Goal: Task Accomplishment & Management: Use online tool/utility

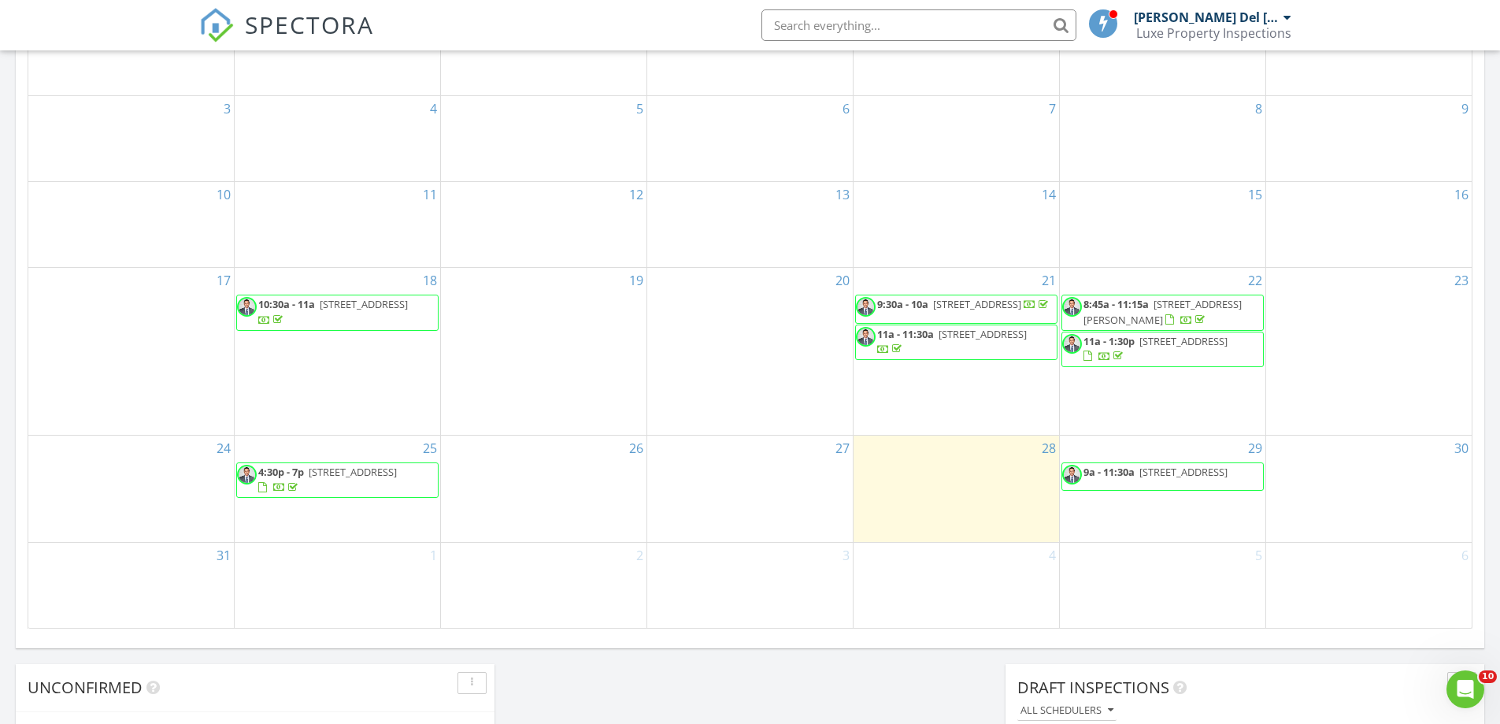
scroll to position [866, 0]
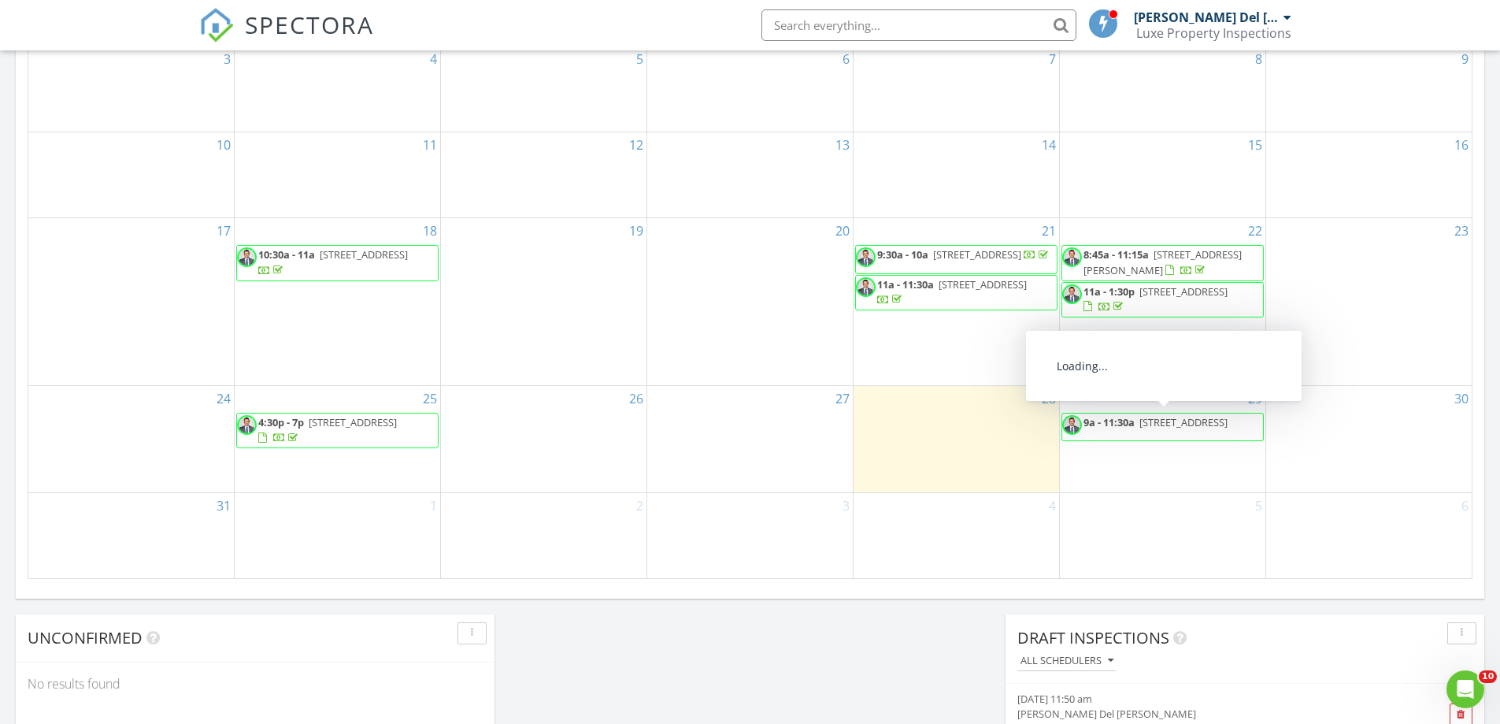
click at [1123, 434] on span "9a - 11:30a 2292 SW 16th Ter, Miami 33145" at bounding box center [1146, 427] width 168 height 24
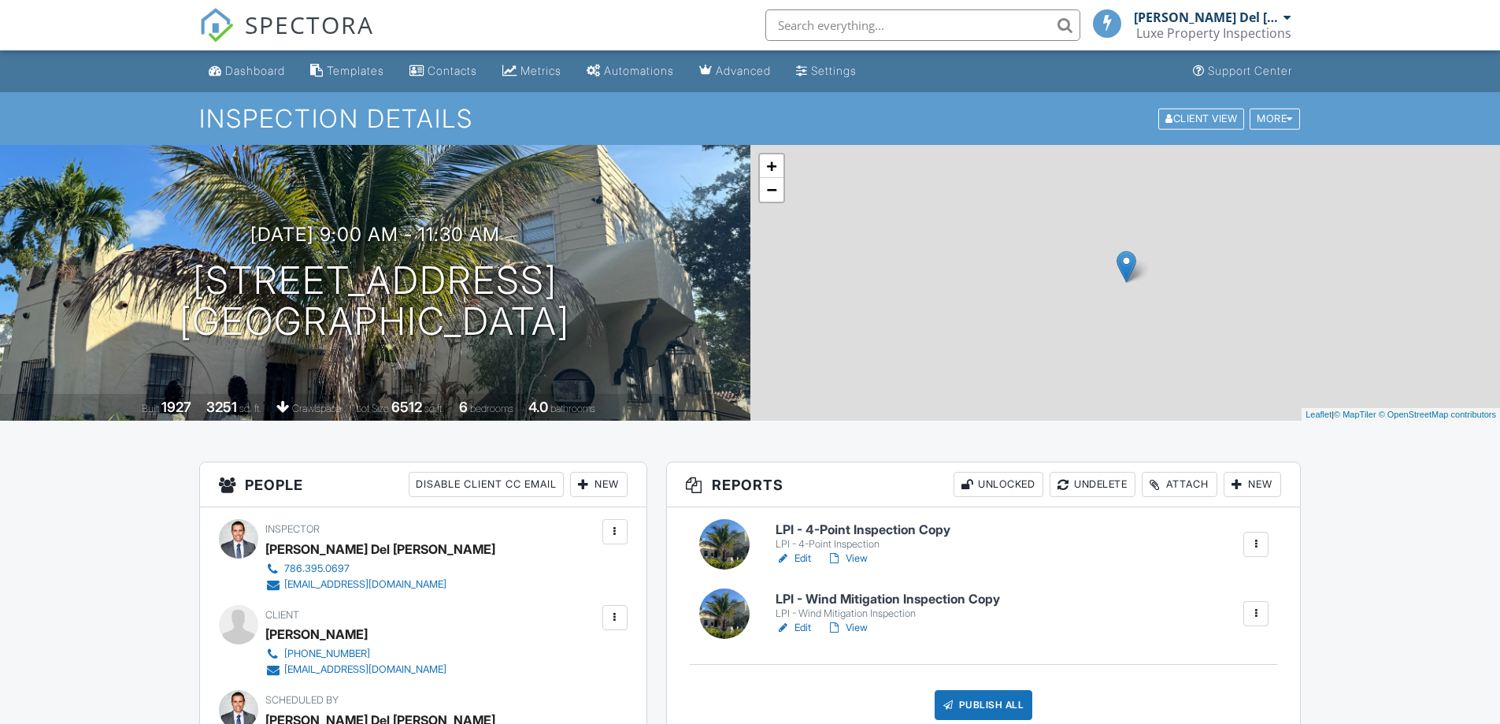
click at [823, 534] on h6 "LPI - 4-Point Inspection Copy" at bounding box center [862, 530] width 175 height 14
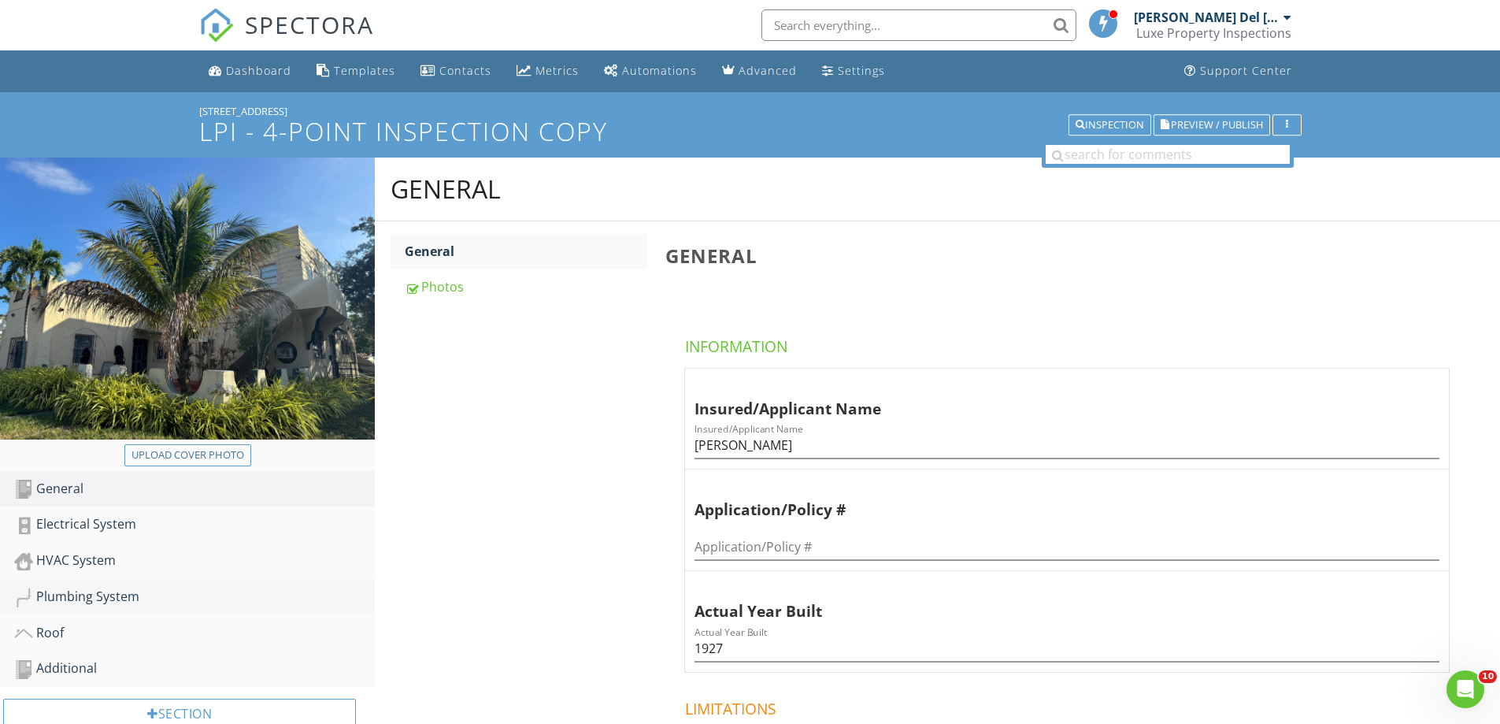
click at [61, 594] on div "Plumbing System" at bounding box center [194, 597] width 361 height 20
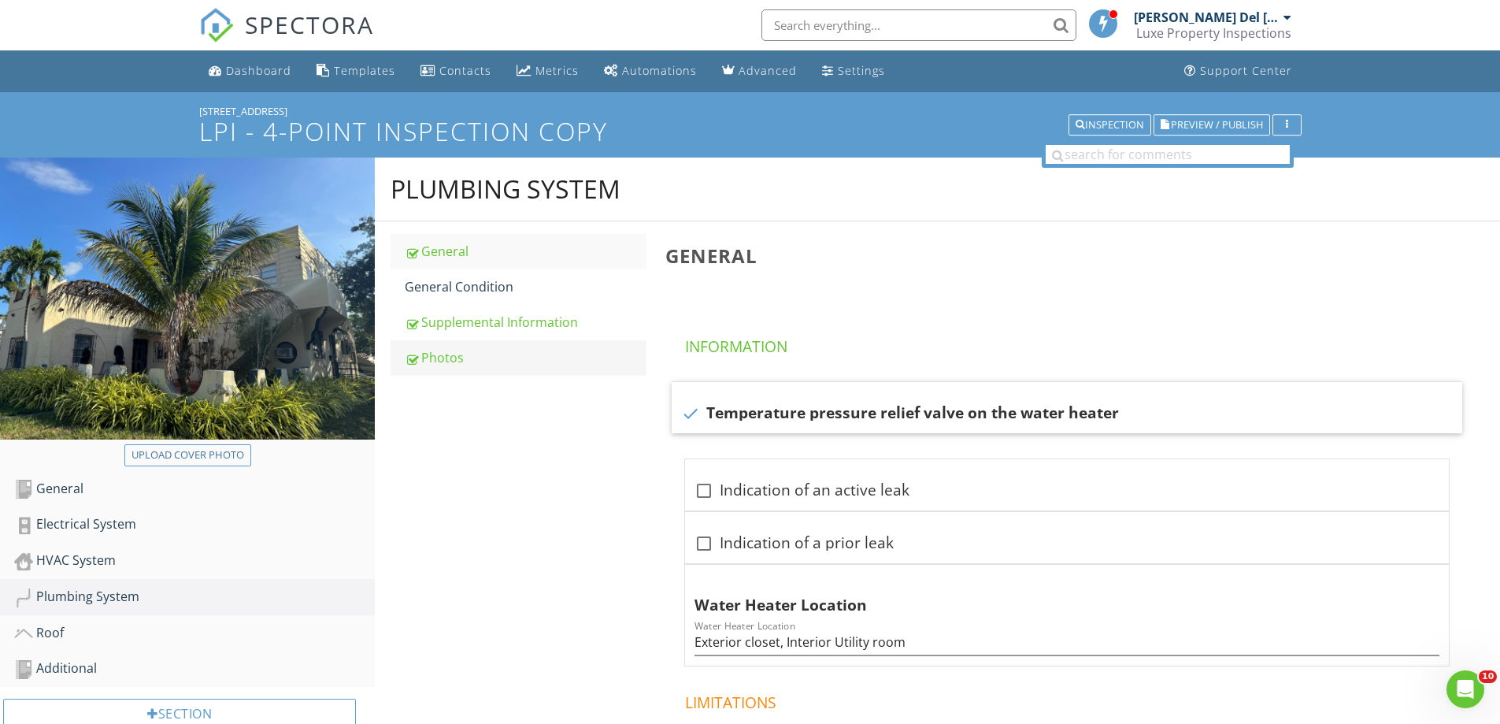
click at [441, 357] on div "Photos" at bounding box center [526, 357] width 242 height 19
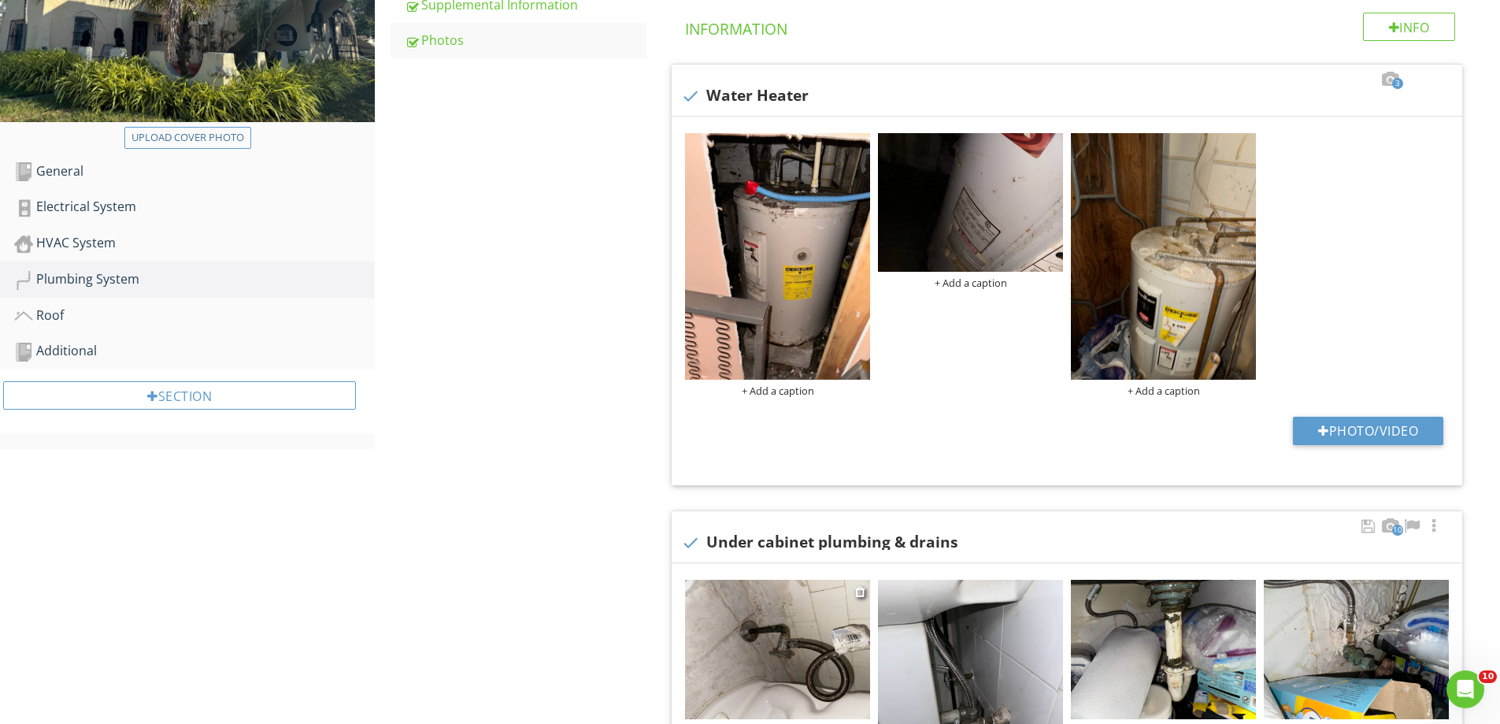
scroll to position [551, 0]
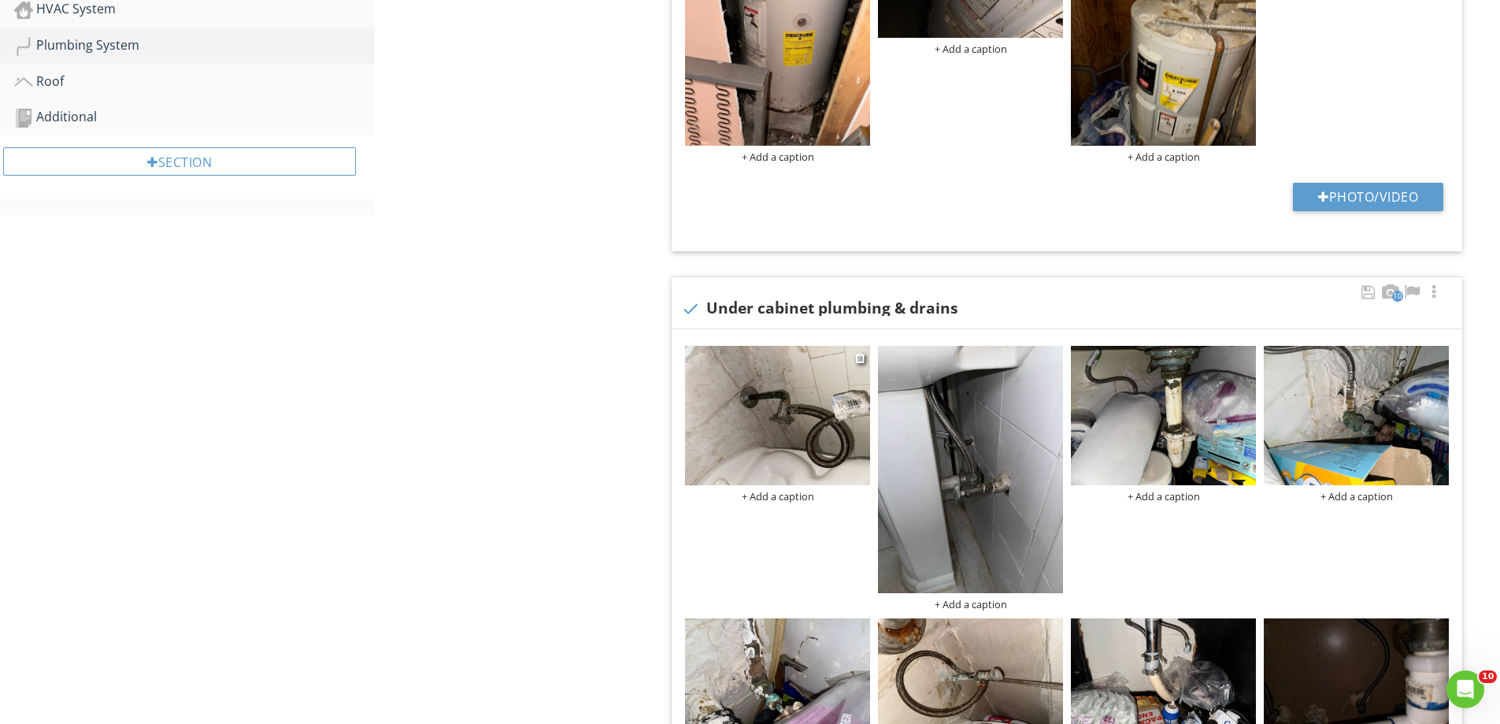
click at [730, 431] on img at bounding box center [777, 415] width 185 height 139
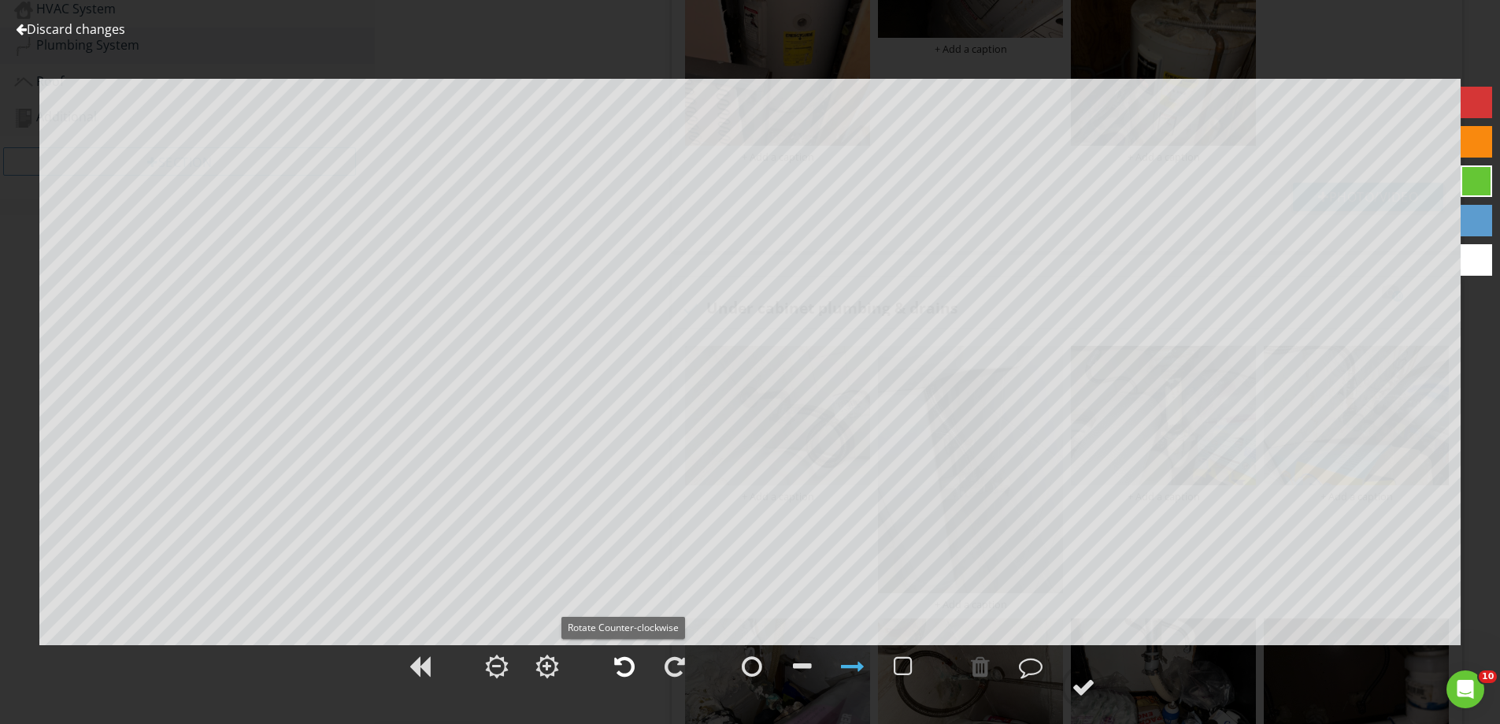
click at [621, 667] on div at bounding box center [624, 666] width 20 height 24
click at [1085, 685] on div at bounding box center [1083, 687] width 24 height 24
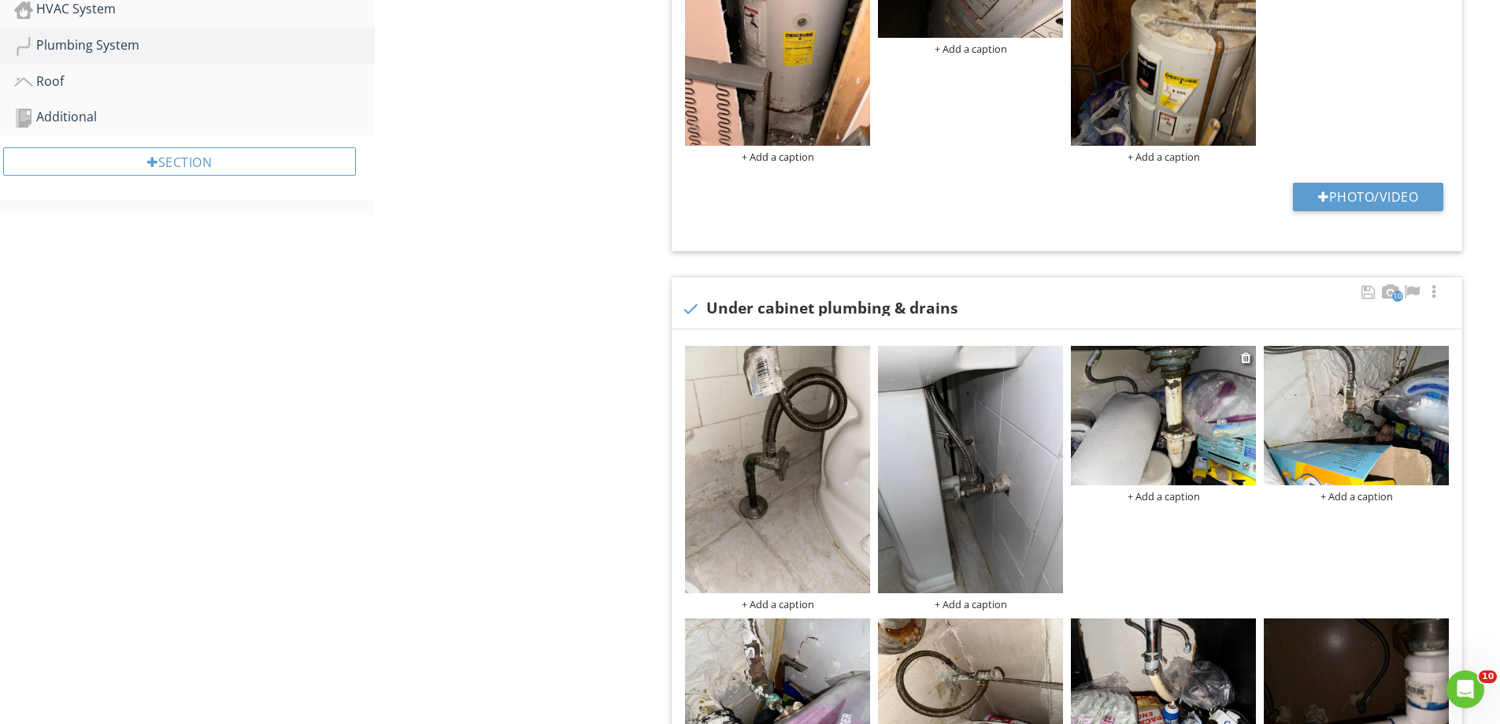
click at [1162, 418] on img at bounding box center [1163, 415] width 185 height 139
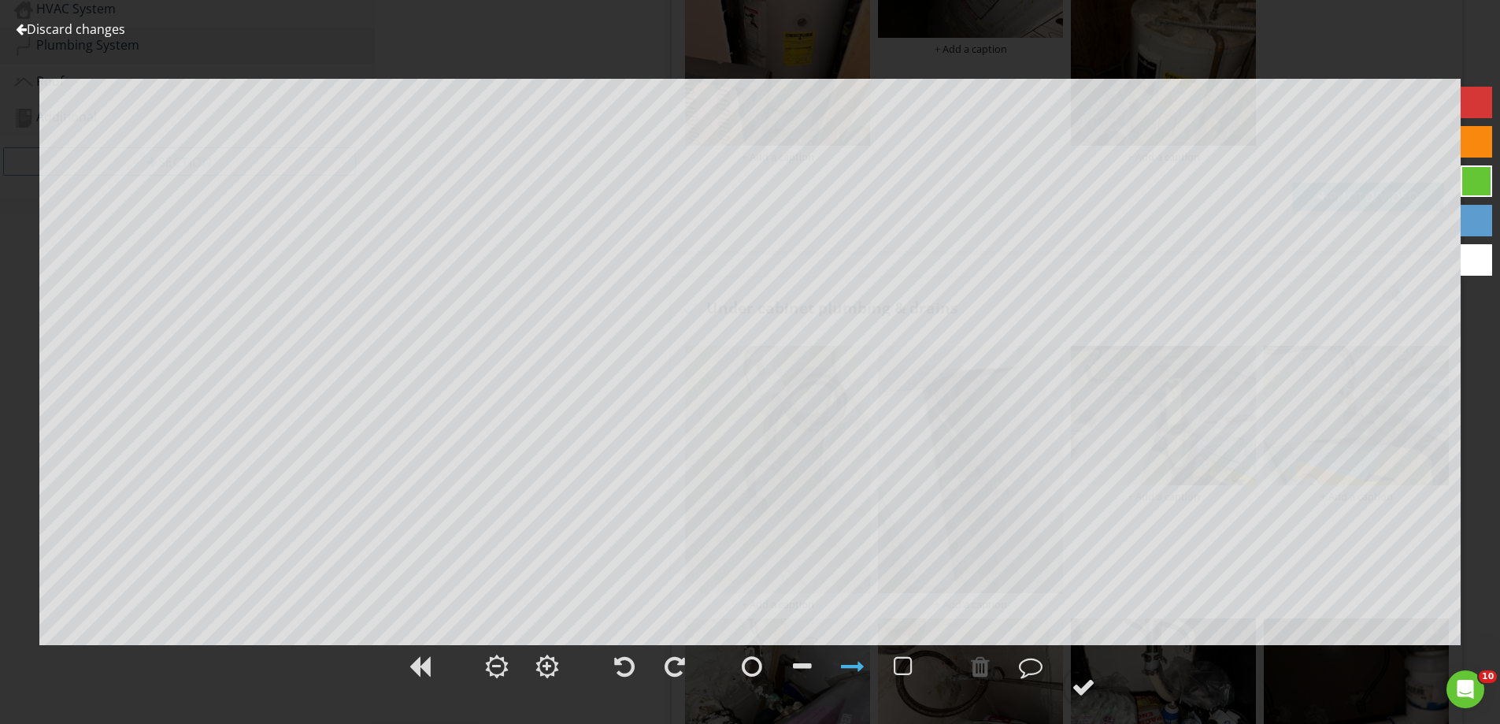
click at [22, 28] on div at bounding box center [21, 29] width 11 height 13
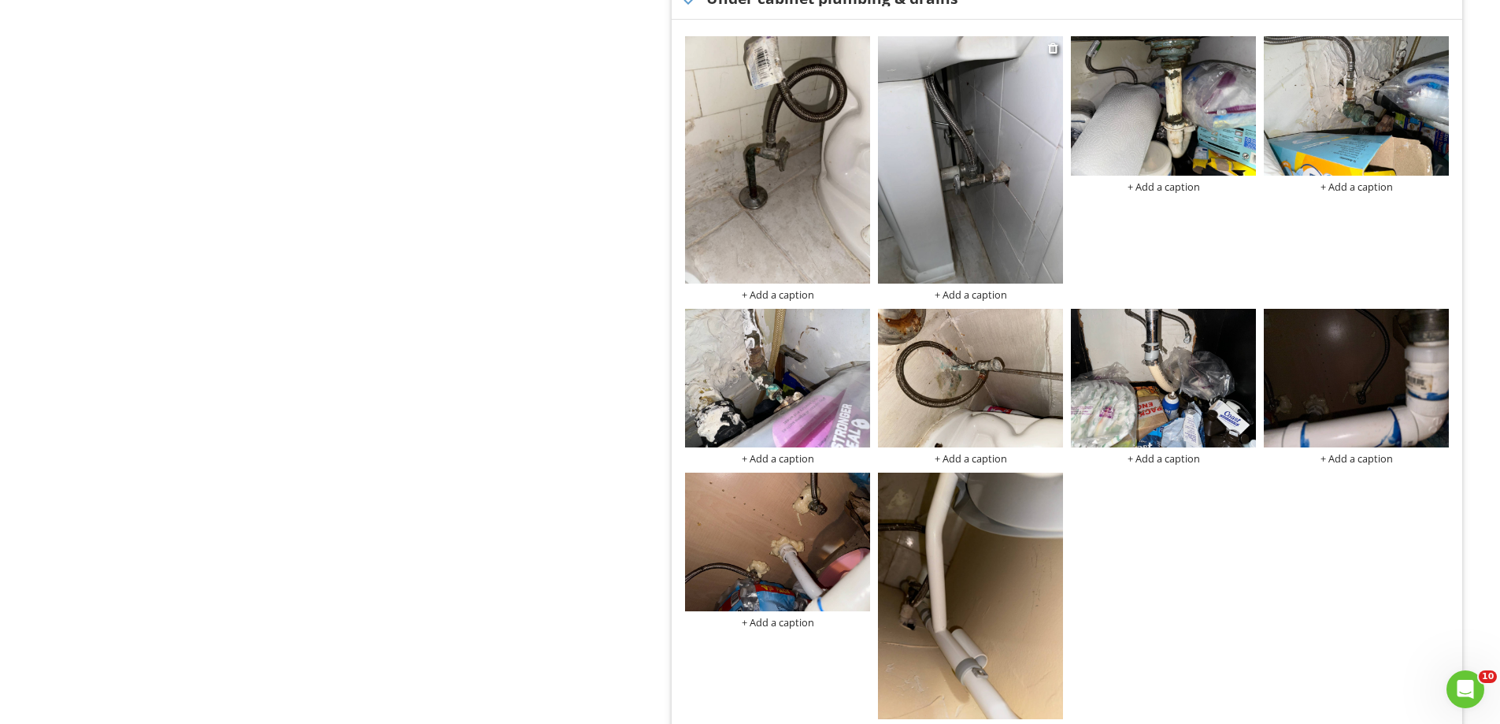
scroll to position [866, 0]
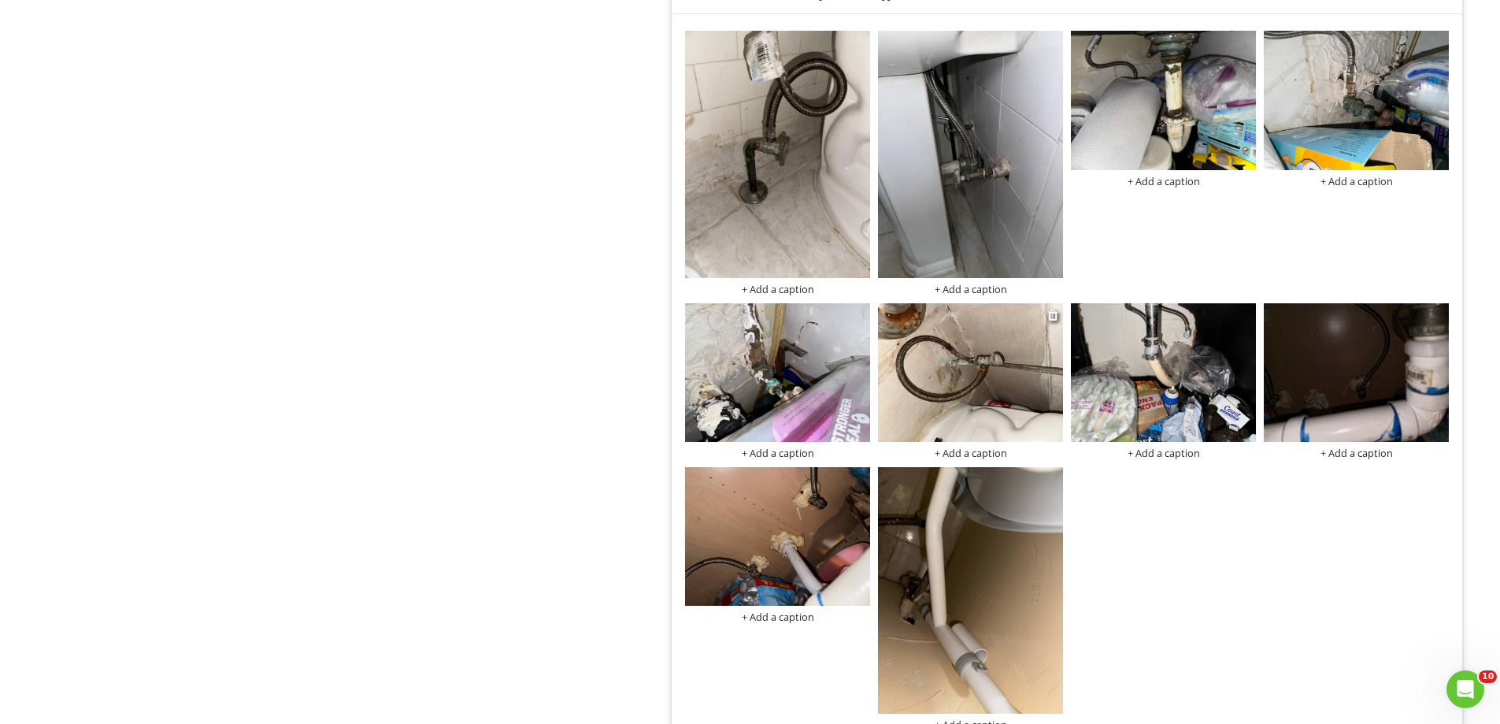
click at [930, 361] on img at bounding box center [970, 372] width 185 height 139
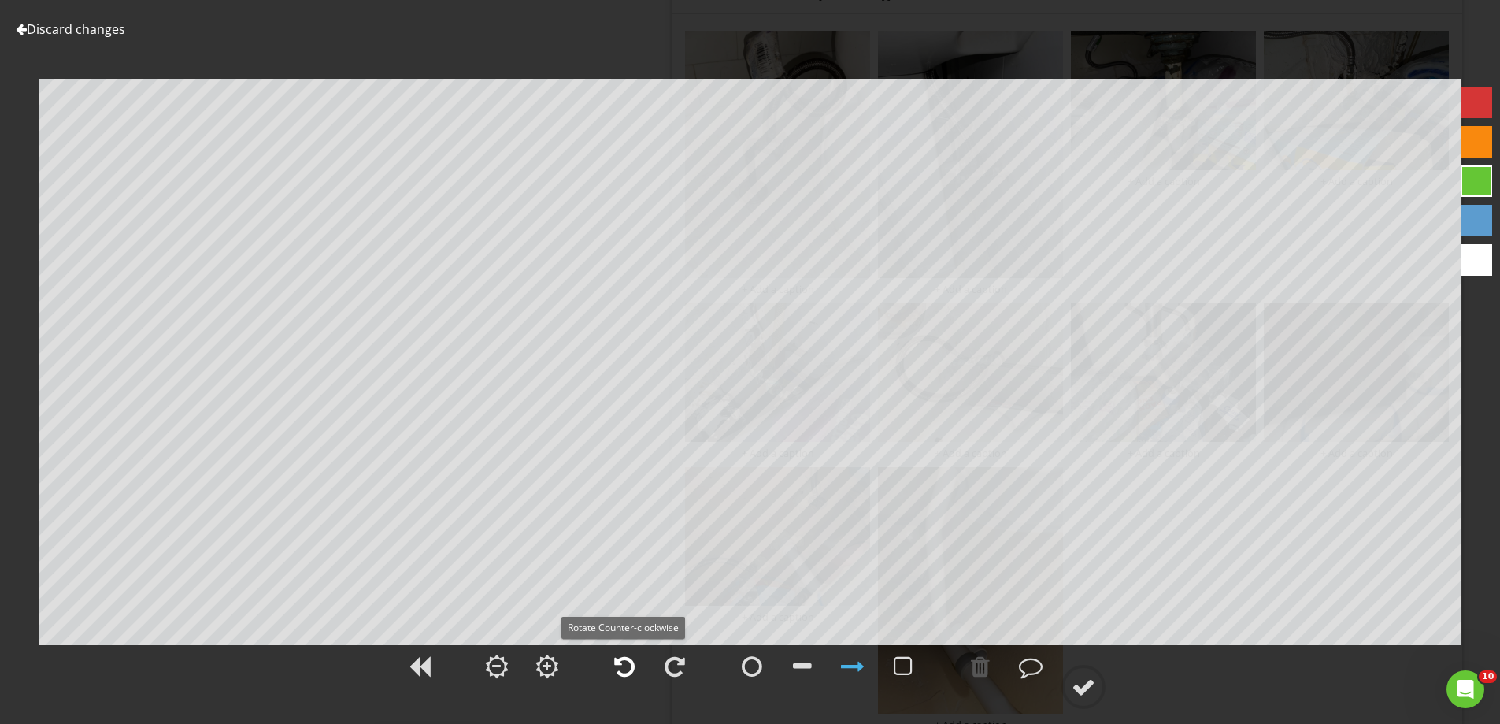
click at [627, 665] on div at bounding box center [624, 666] width 20 height 24
click at [17, 28] on div at bounding box center [21, 29] width 11 height 13
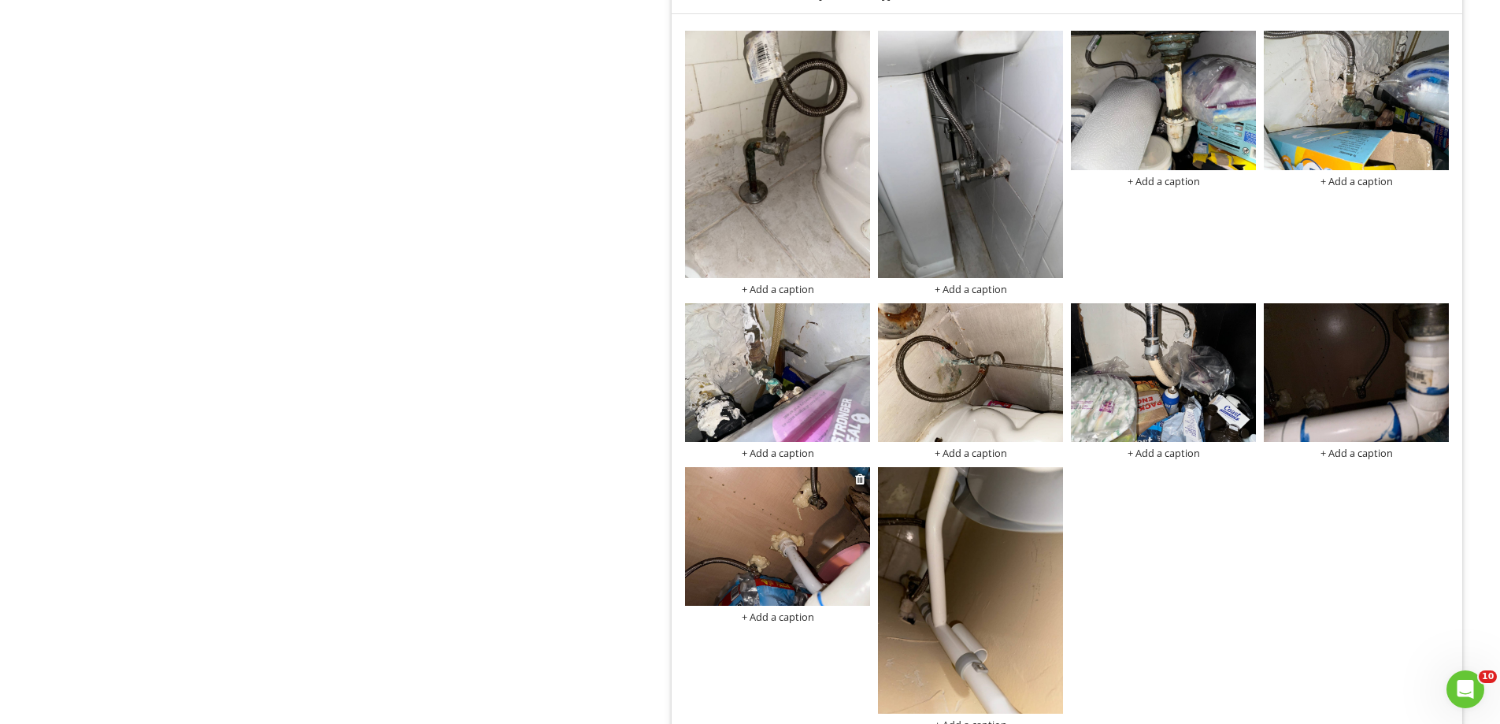
click at [763, 518] on img at bounding box center [777, 536] width 185 height 139
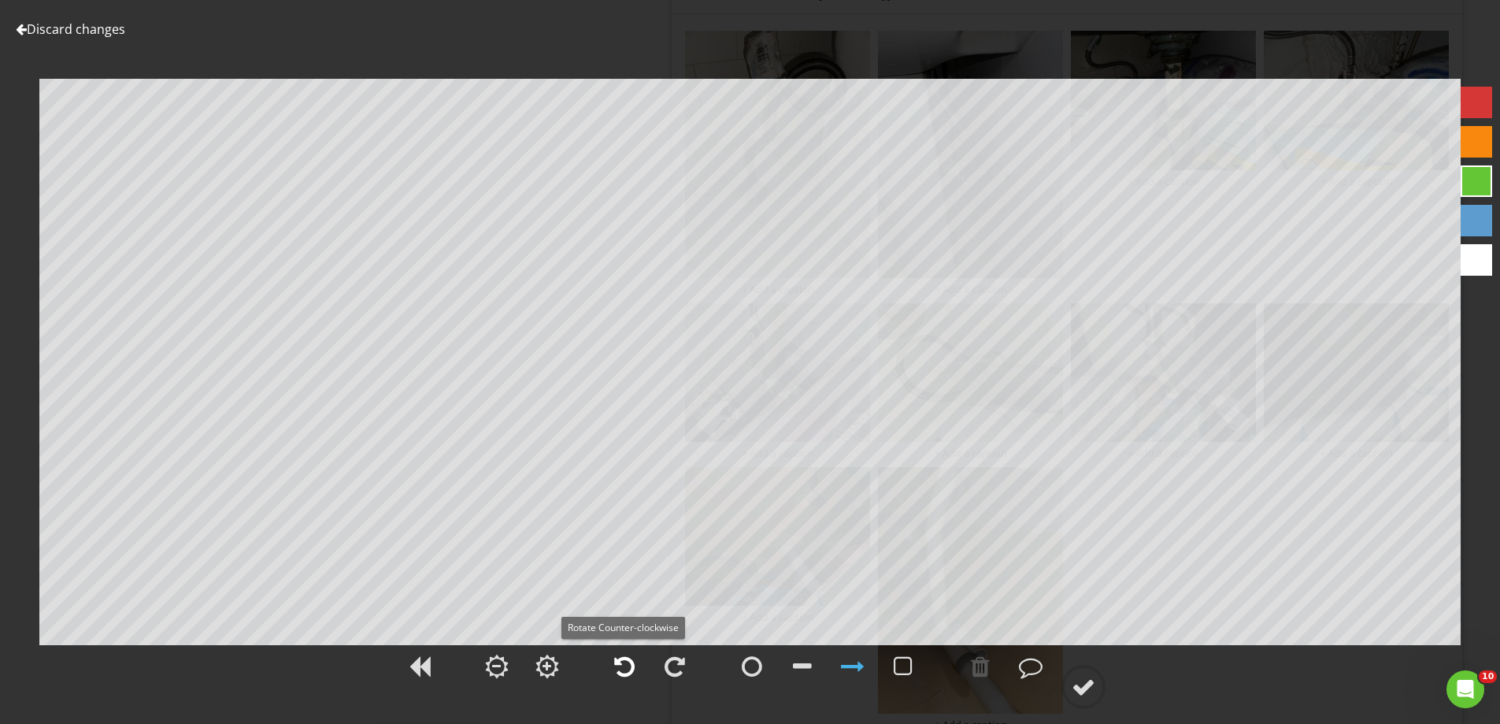
click at [622, 665] on div at bounding box center [624, 666] width 20 height 24
click at [1081, 683] on div at bounding box center [1083, 687] width 24 height 24
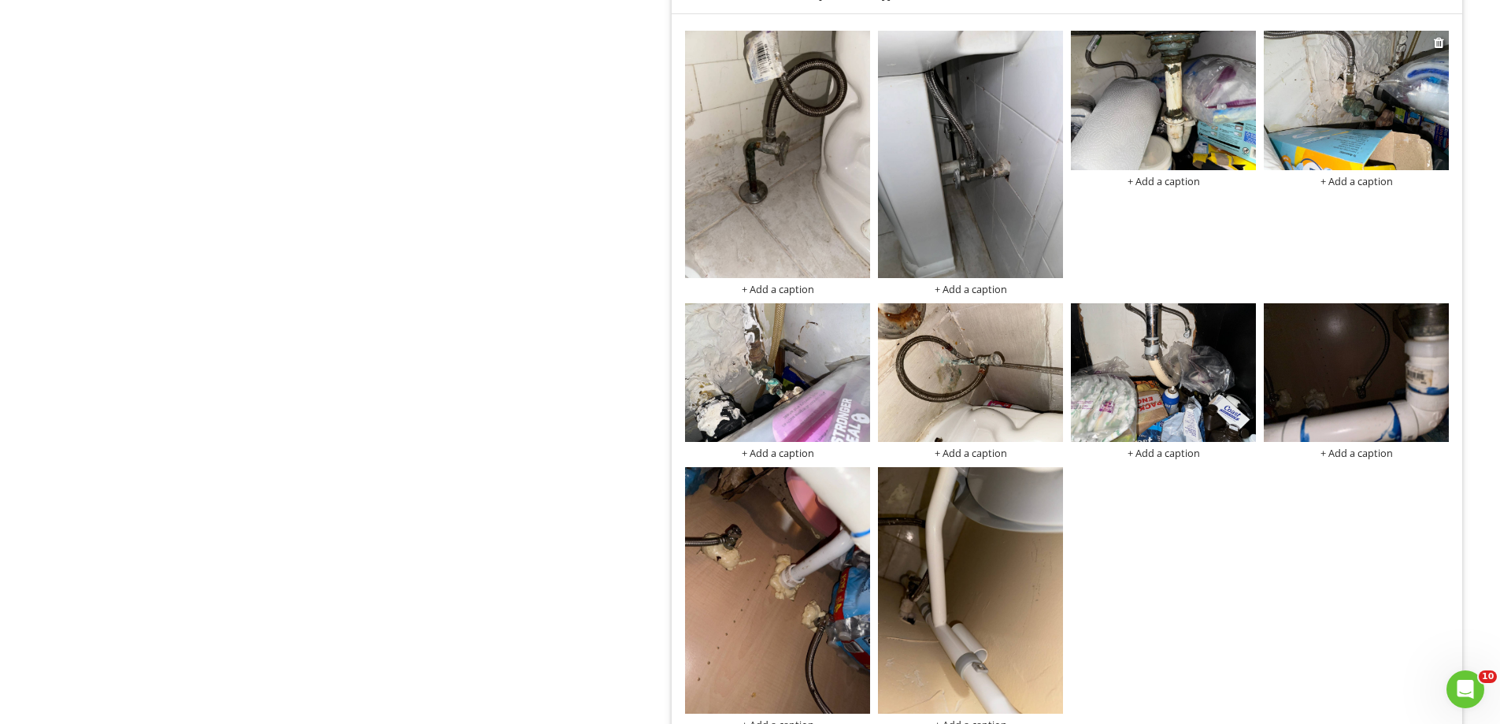
click at [1318, 88] on img at bounding box center [1356, 100] width 185 height 139
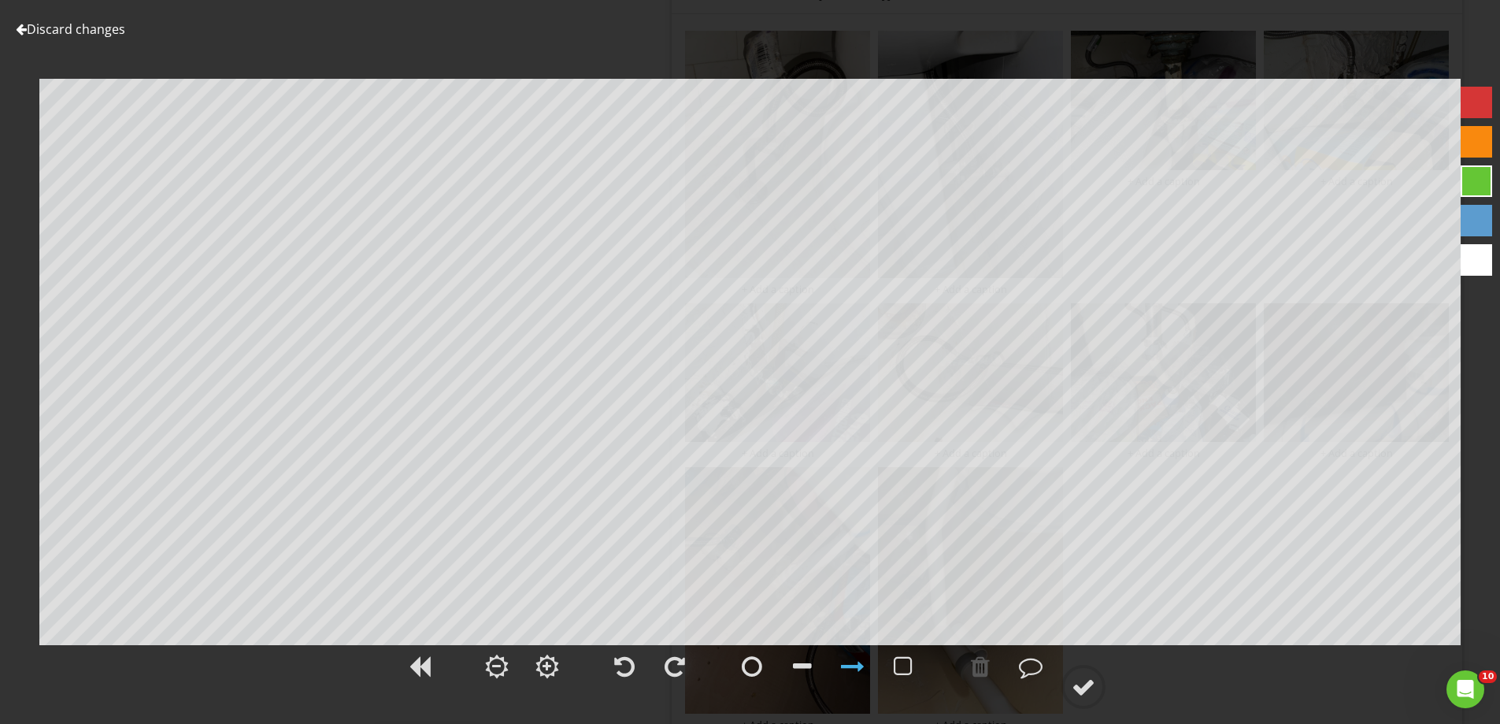
click at [39, 27] on link "Discard changes" at bounding box center [70, 28] width 109 height 17
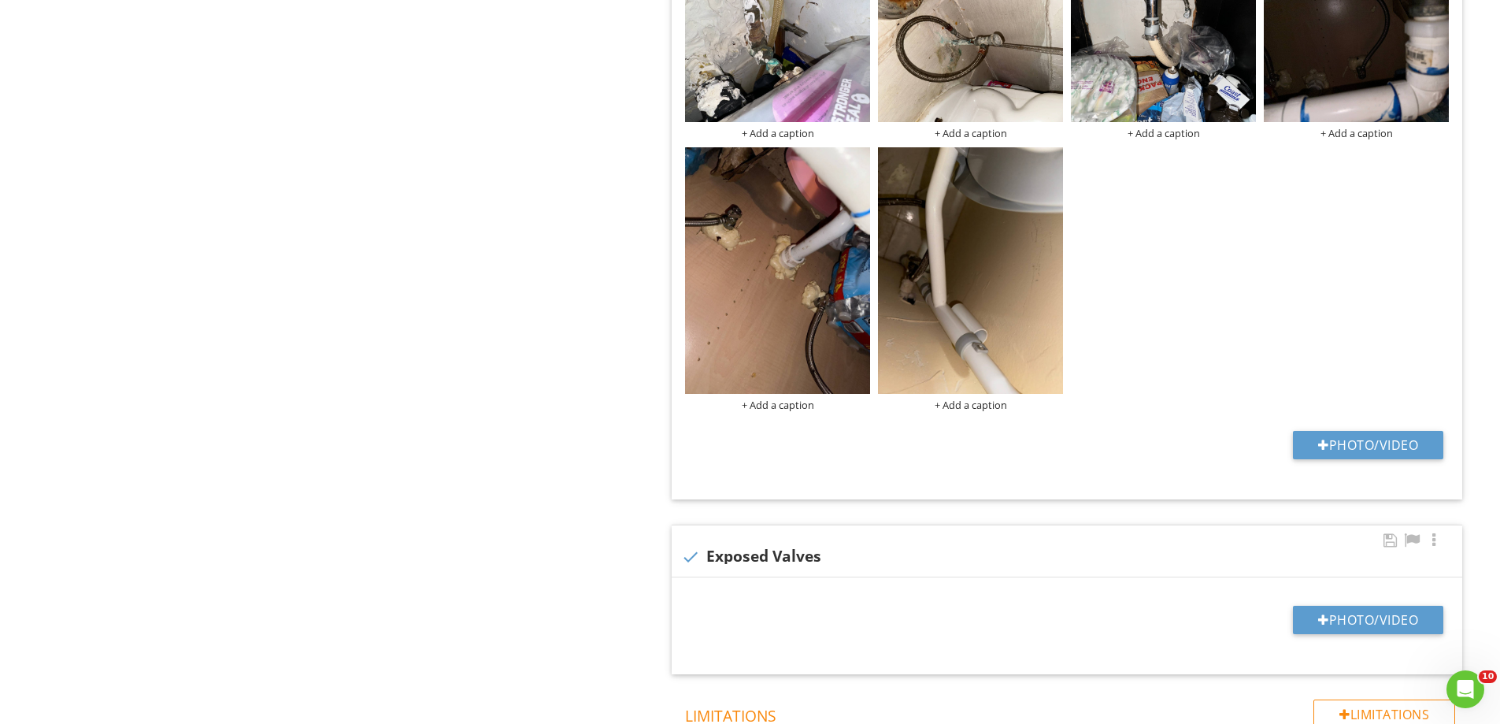
scroll to position [1260, 0]
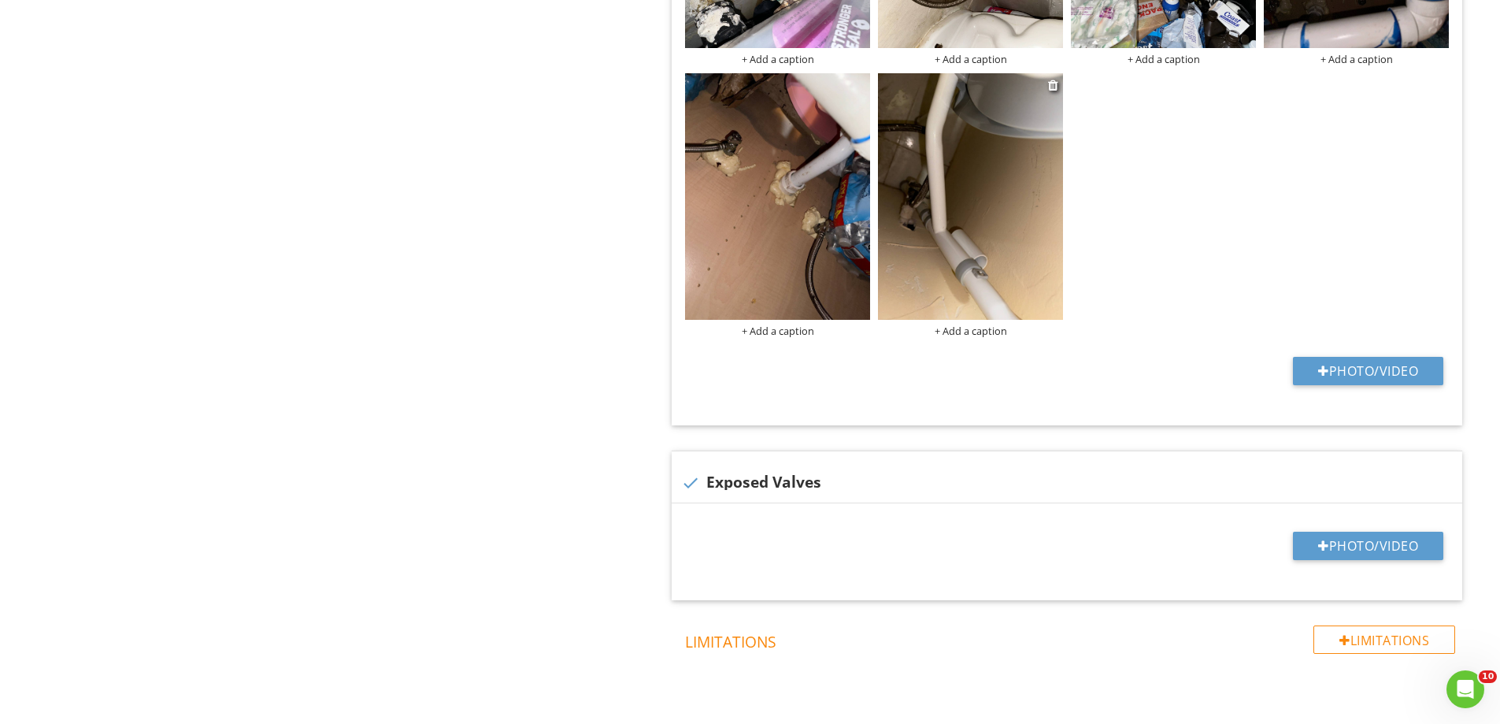
click at [924, 250] on img at bounding box center [970, 196] width 185 height 246
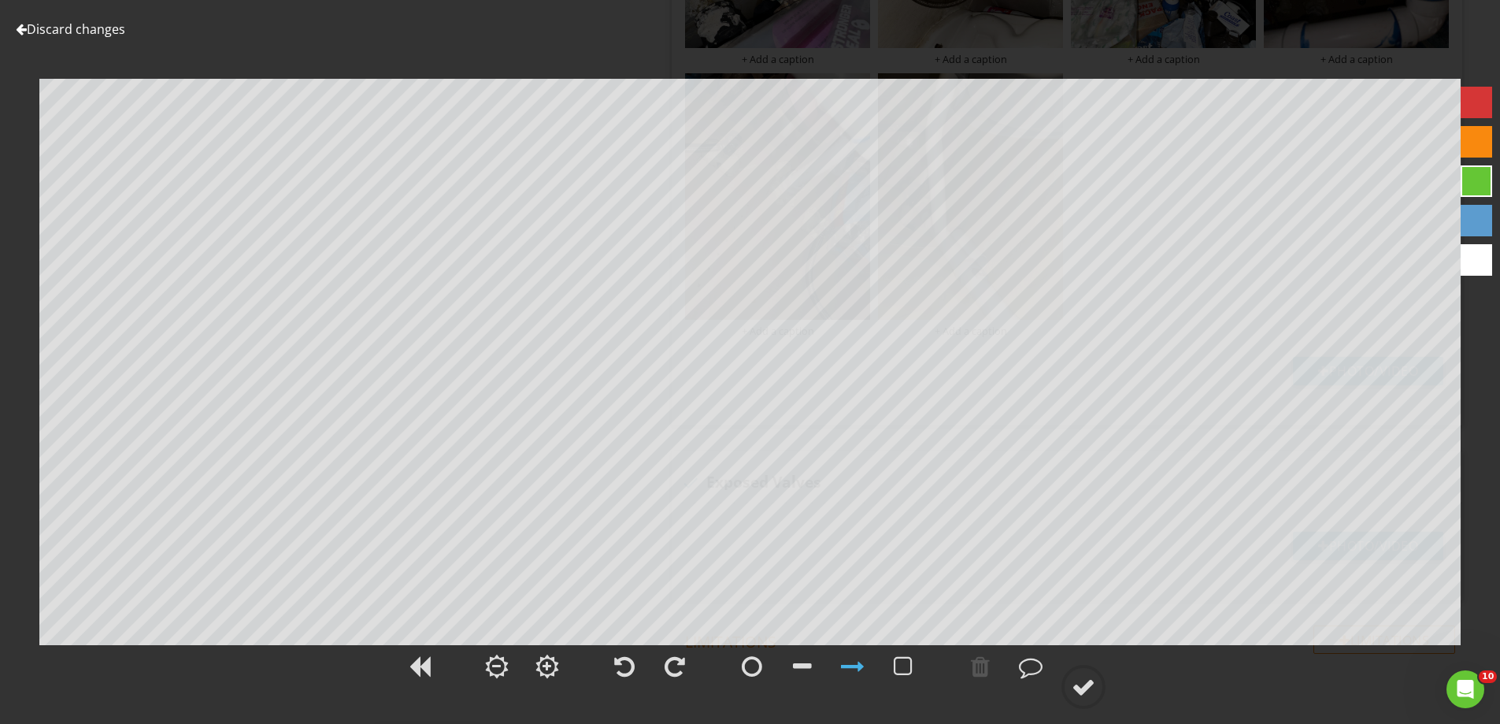
click at [36, 24] on link "Discard changes" at bounding box center [70, 28] width 109 height 17
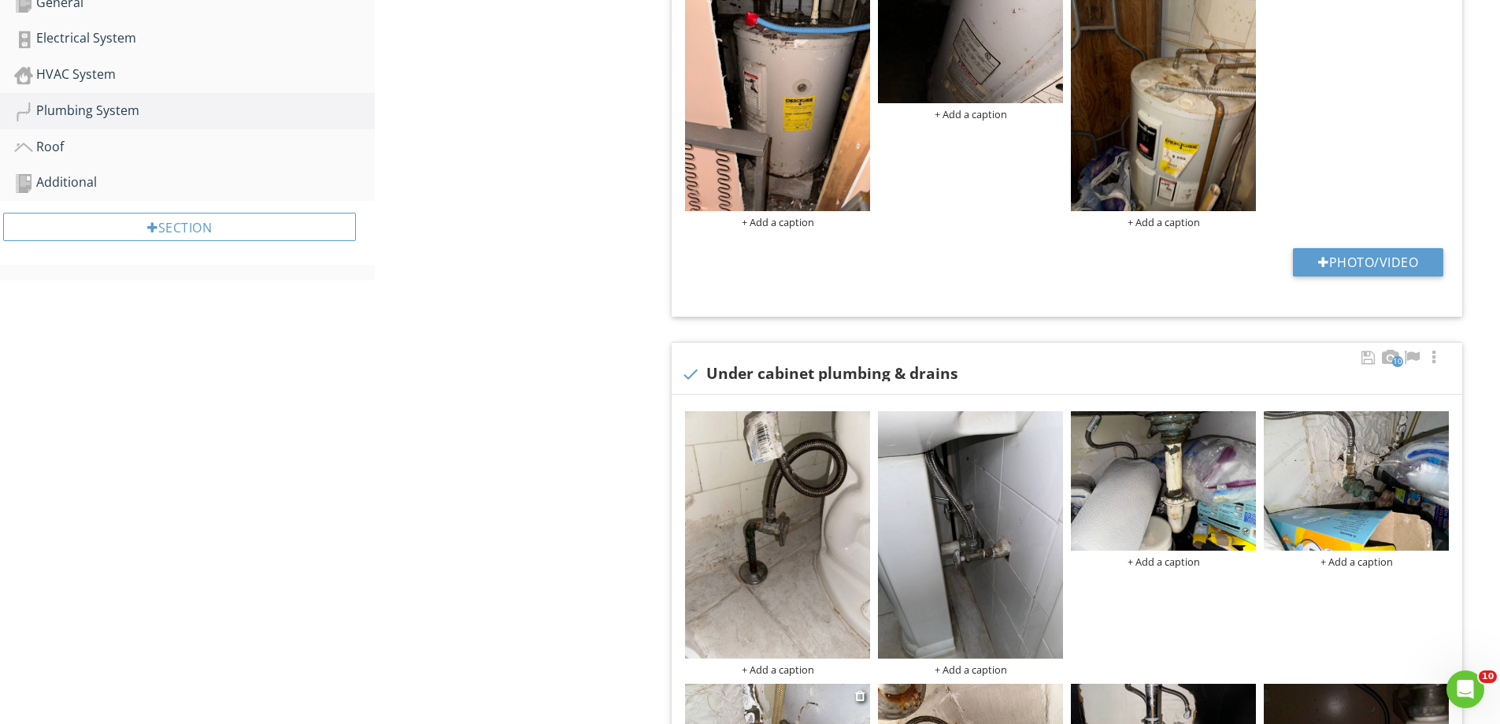
scroll to position [315, 0]
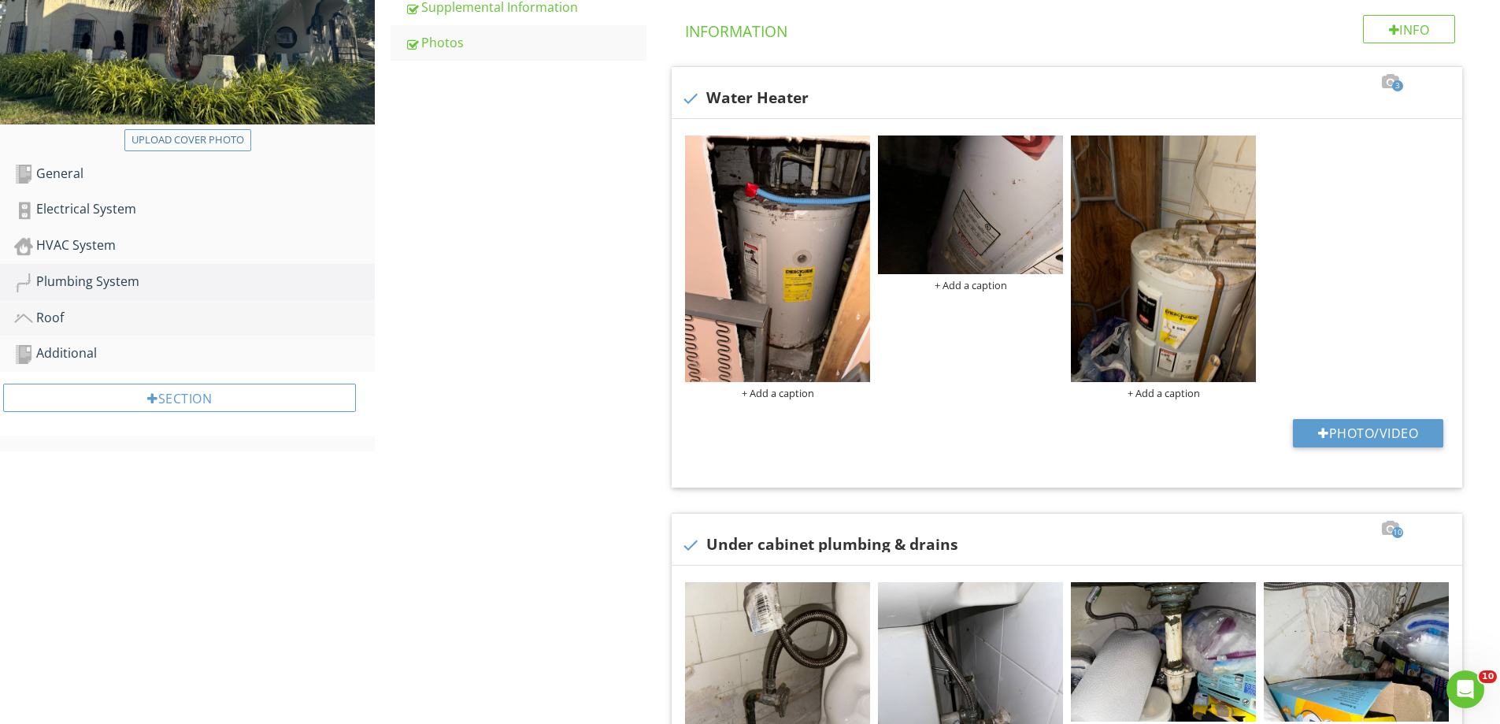
click at [62, 321] on div "Roof" at bounding box center [194, 318] width 361 height 20
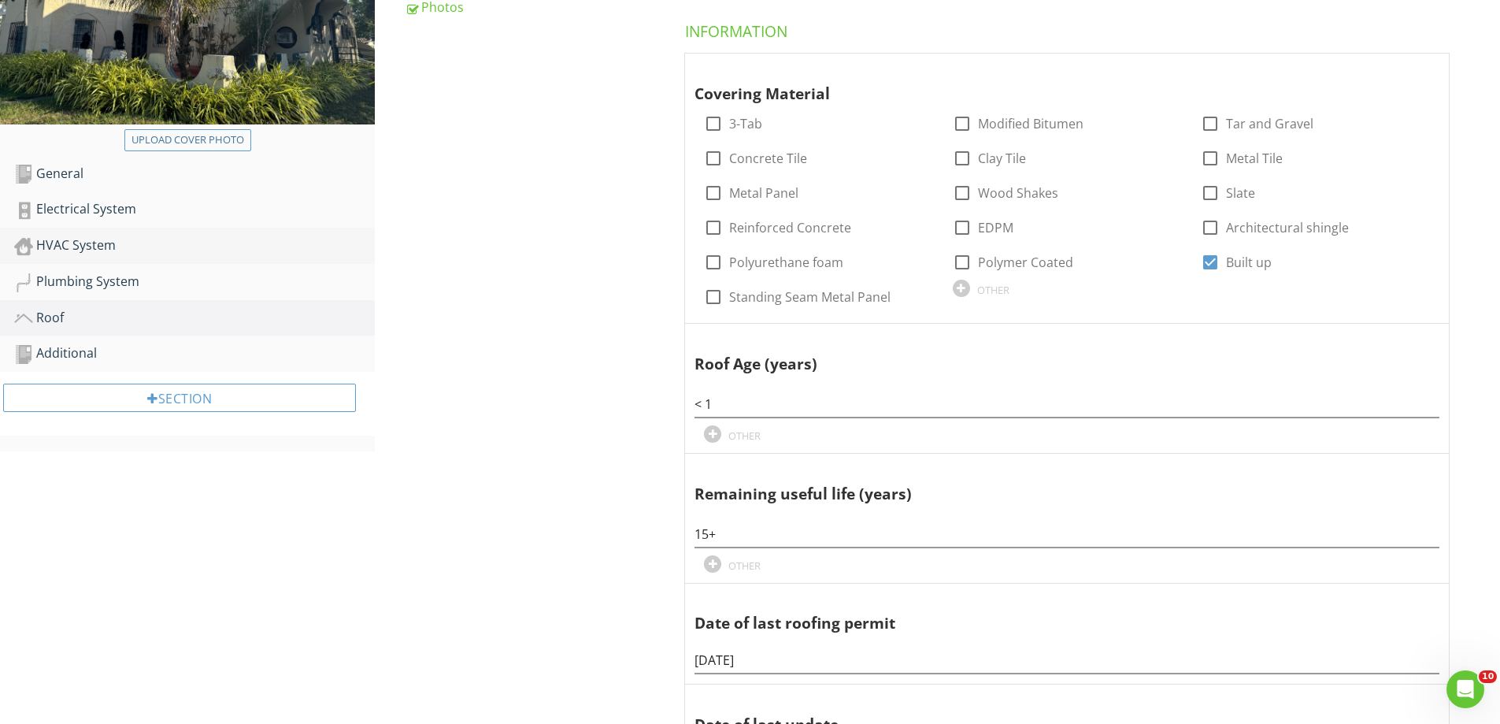
click at [58, 247] on div "HVAC System" at bounding box center [194, 245] width 361 height 20
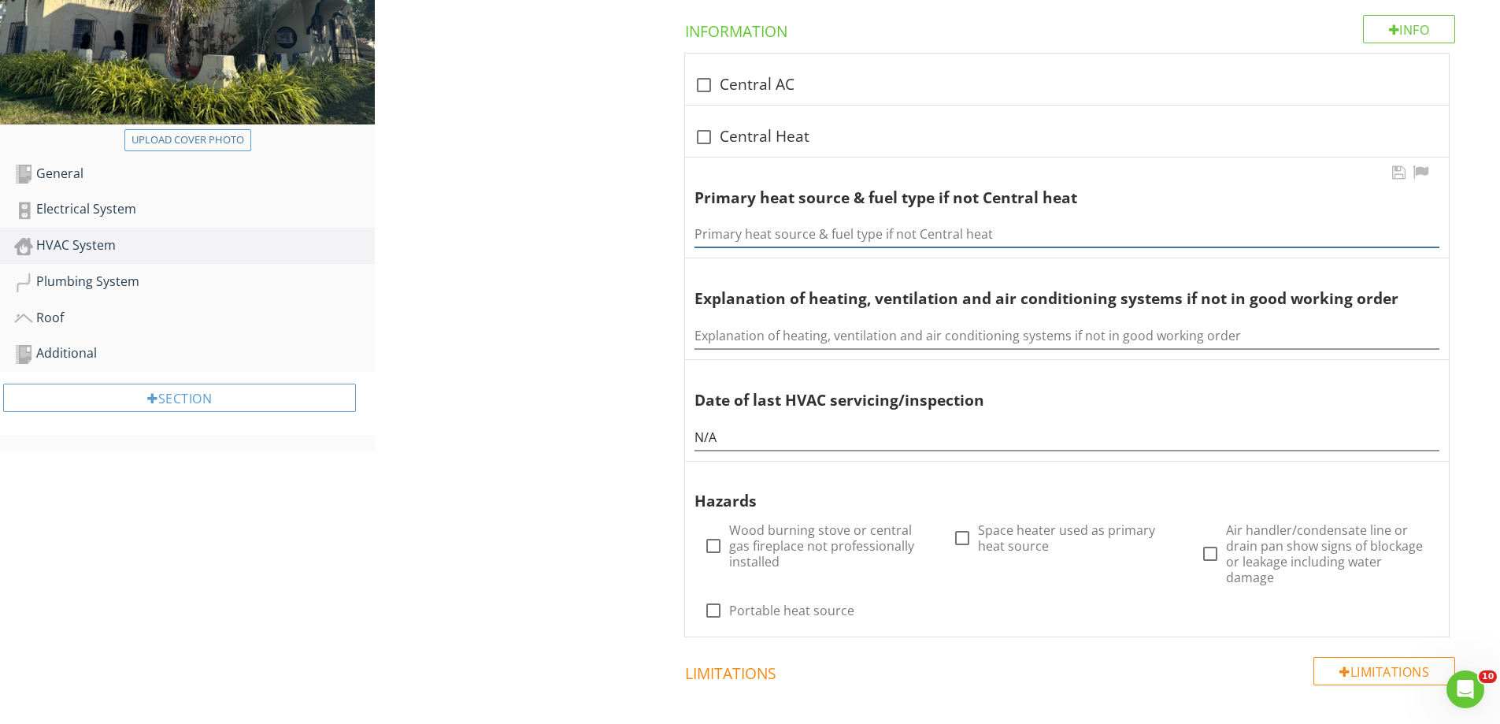
click at [745, 234] on input "Primary heat source & fuel type if not Central heat" at bounding box center [1066, 234] width 745 height 26
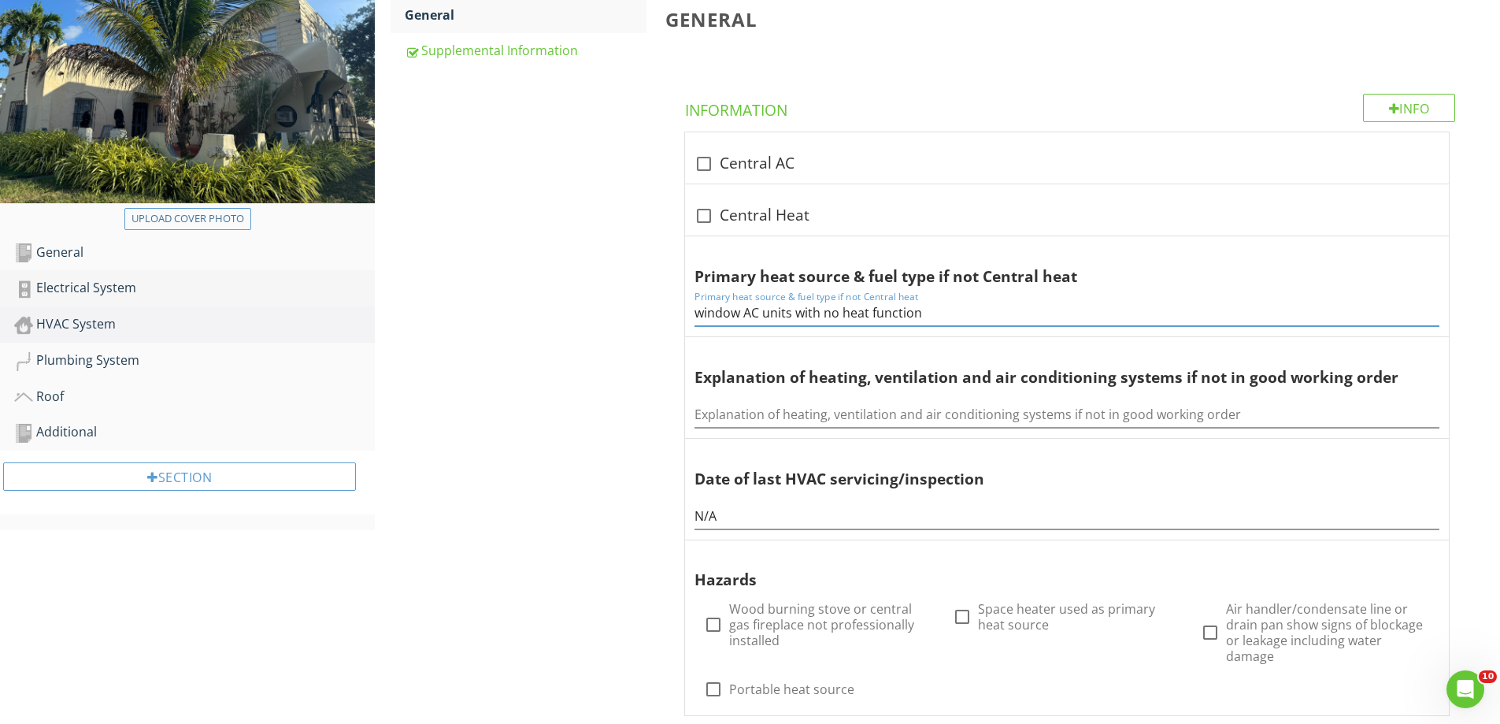
type input "window AC units with no heat function"
click at [73, 282] on div "Electrical System" at bounding box center [194, 288] width 361 height 20
